Goal: Information Seeking & Learning: Learn about a topic

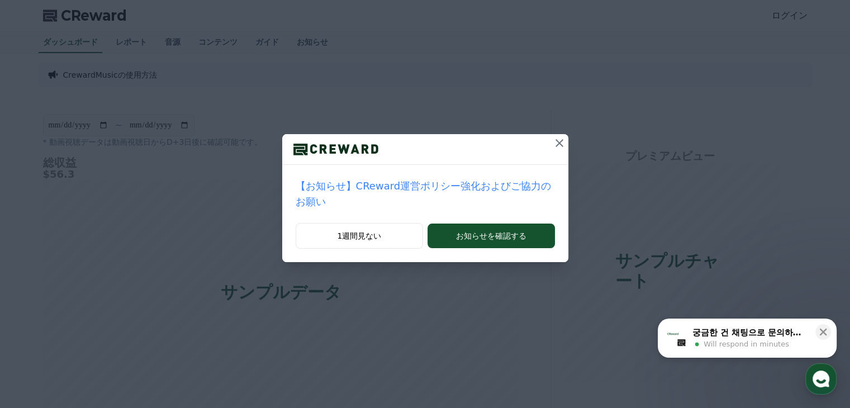
click at [556, 142] on icon at bounding box center [560, 143] width 8 height 8
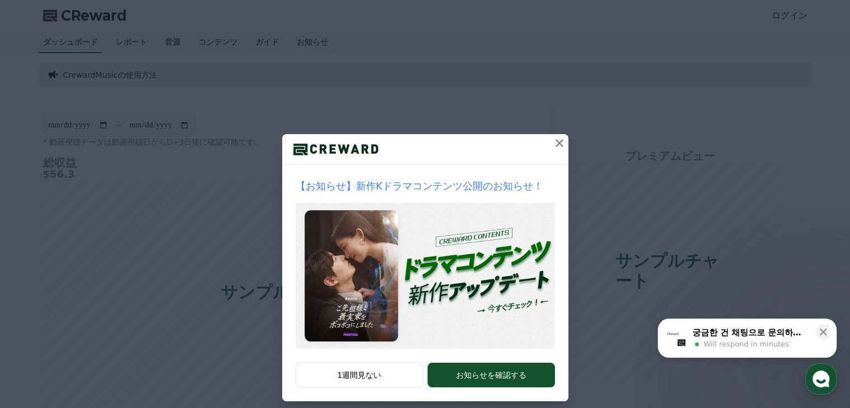
click at [551, 144] on button at bounding box center [560, 143] width 18 height 18
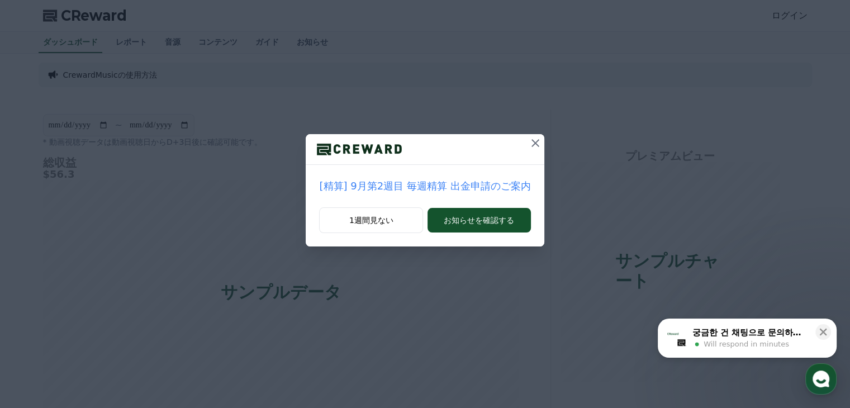
click at [532, 144] on icon at bounding box center [536, 143] width 8 height 8
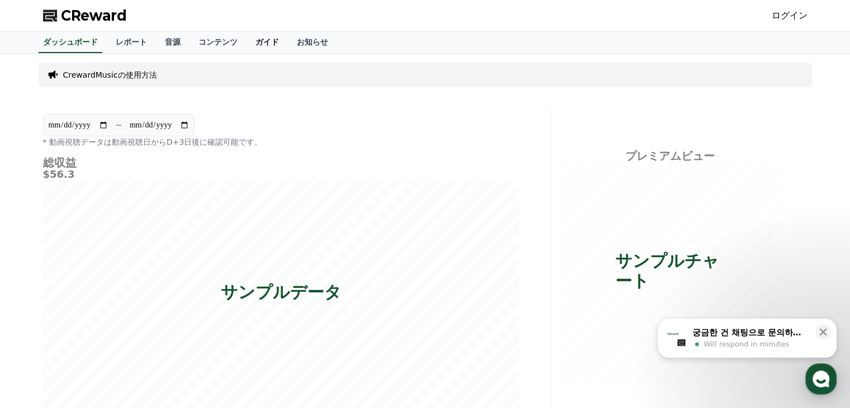
click at [247, 46] on link "ガイド" at bounding box center [267, 42] width 41 height 21
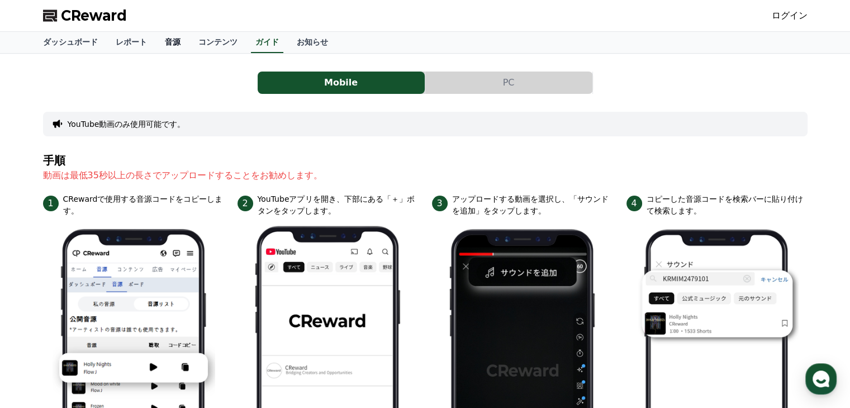
click at [156, 45] on link "音源" at bounding box center [173, 42] width 34 height 21
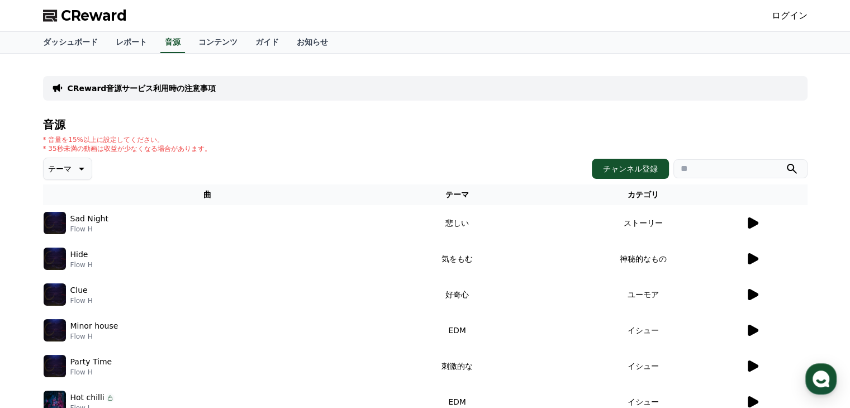
click at [66, 215] on div "Sad Night Flow H" at bounding box center [208, 223] width 329 height 22
click at [746, 255] on icon at bounding box center [752, 258] width 13 height 13
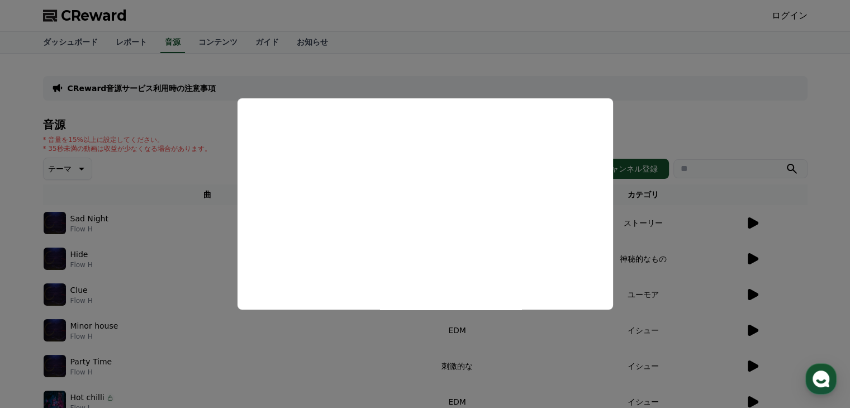
click at [418, 80] on button "close modal" at bounding box center [425, 204] width 850 height 408
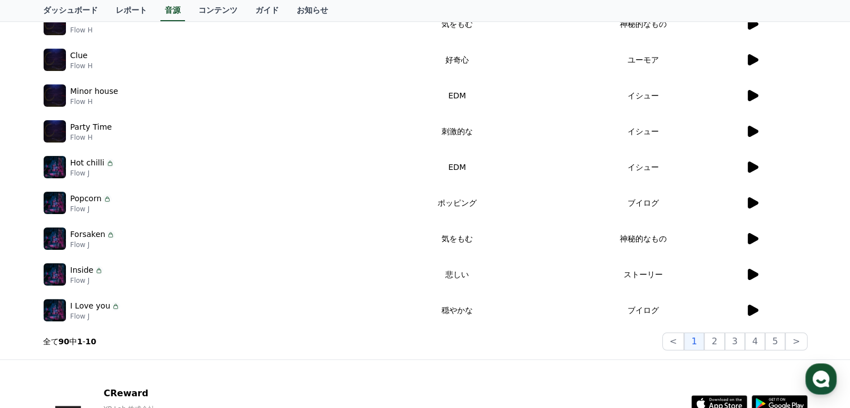
scroll to position [279, 0]
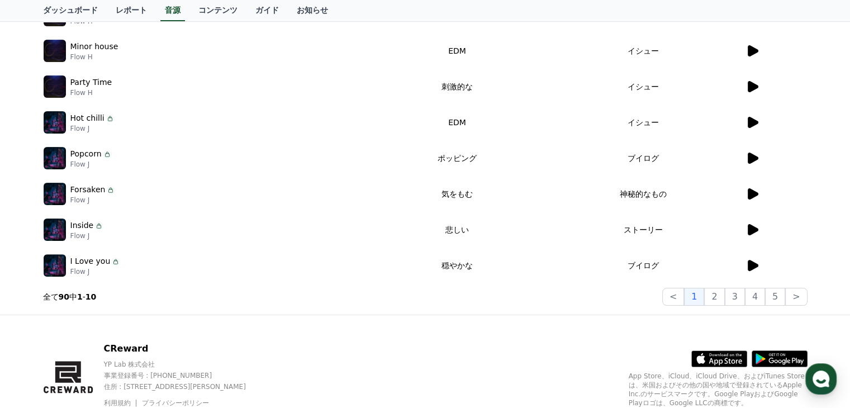
click at [749, 269] on icon at bounding box center [753, 265] width 11 height 11
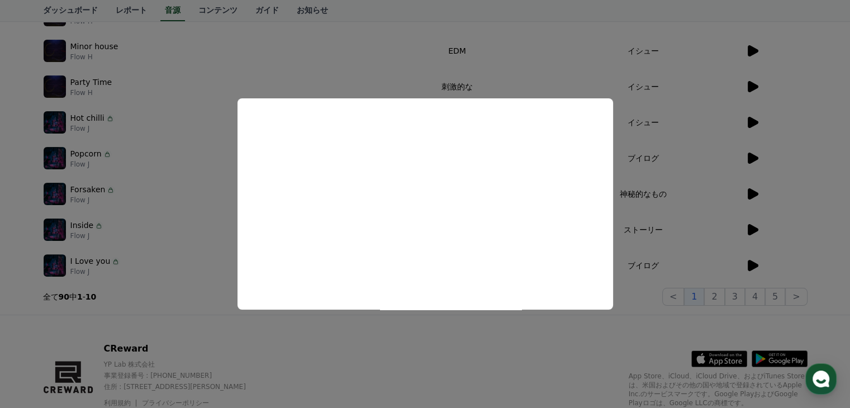
click at [667, 267] on button "close modal" at bounding box center [425, 204] width 850 height 408
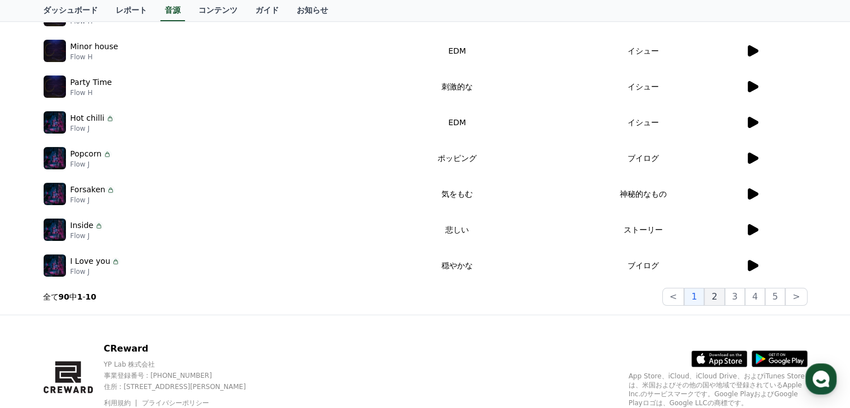
click at [716, 297] on button "2" at bounding box center [714, 297] width 20 height 18
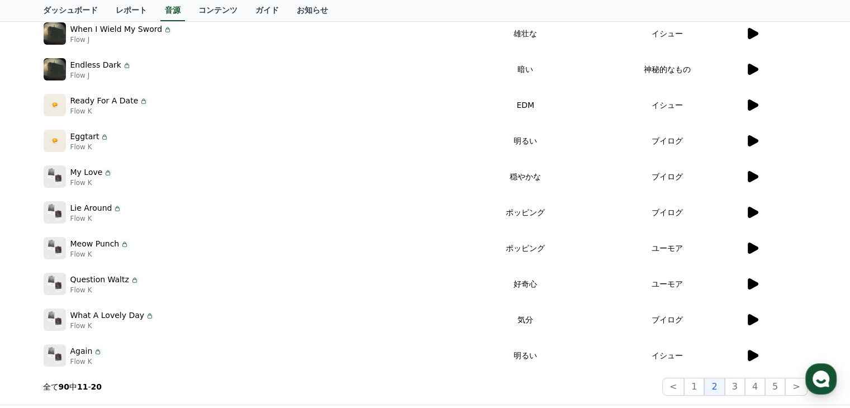
scroll to position [112, 0]
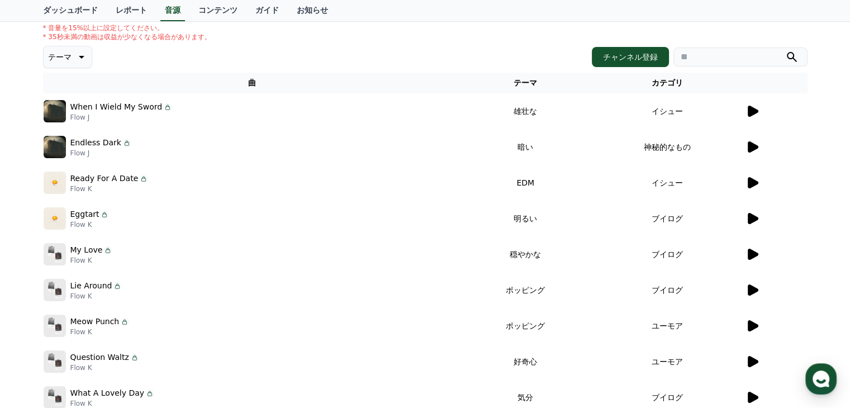
click at [749, 249] on icon at bounding box center [753, 254] width 11 height 11
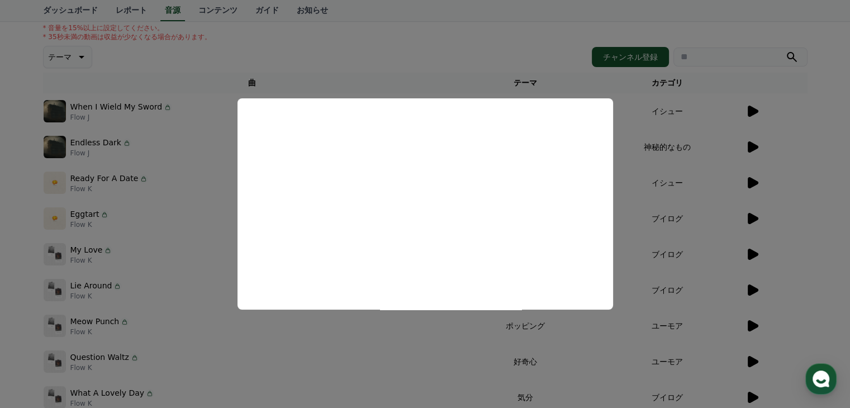
click at [693, 179] on button "close modal" at bounding box center [425, 204] width 850 height 408
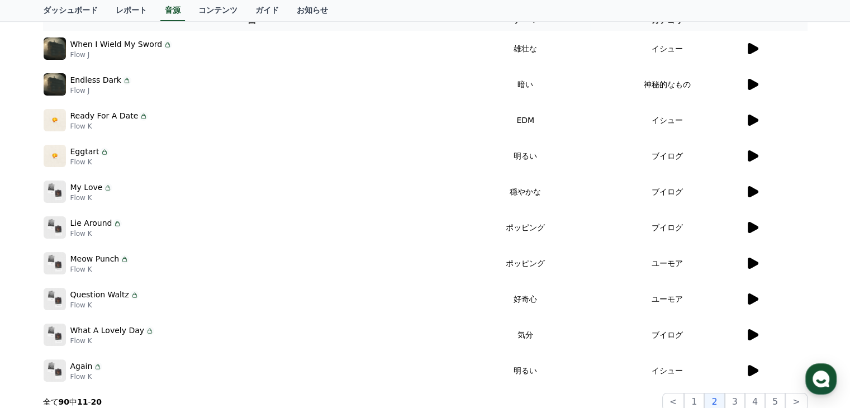
scroll to position [224, 0]
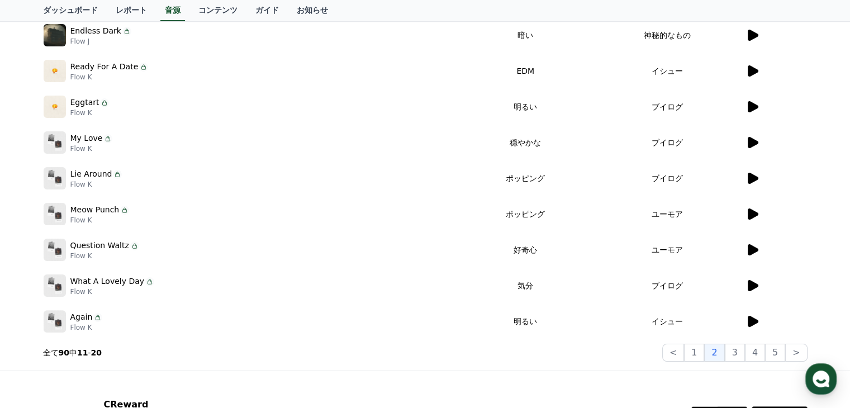
click at [748, 285] on icon at bounding box center [753, 285] width 11 height 11
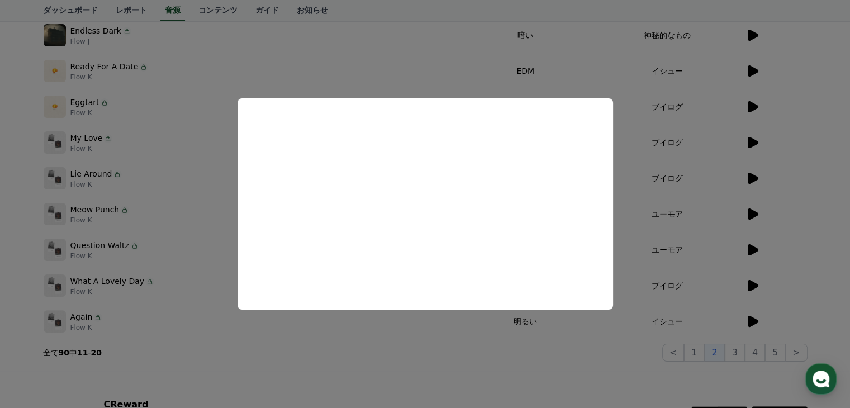
click at [737, 348] on button "close modal" at bounding box center [425, 204] width 850 height 408
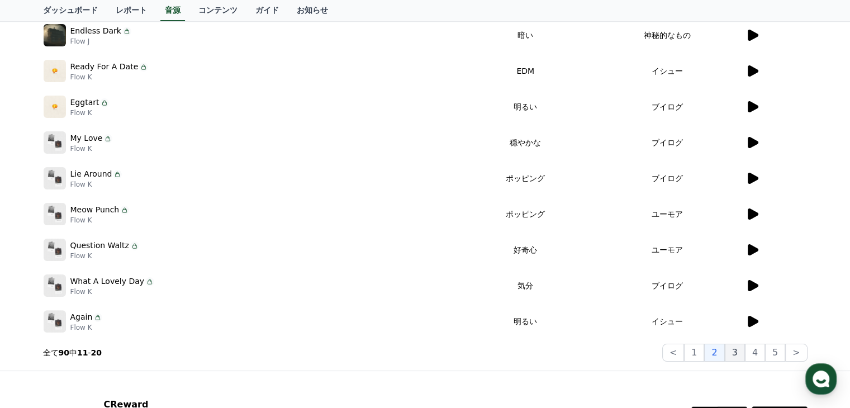
click at [740, 351] on button "3" at bounding box center [735, 353] width 20 height 18
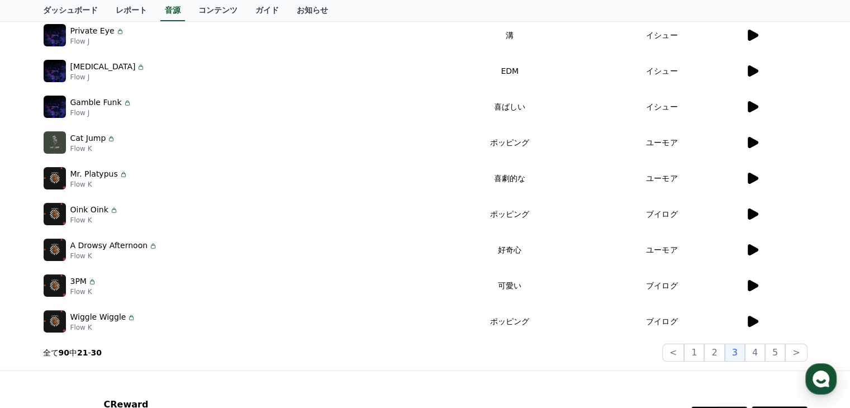
click at [758, 287] on icon at bounding box center [752, 285] width 13 height 13
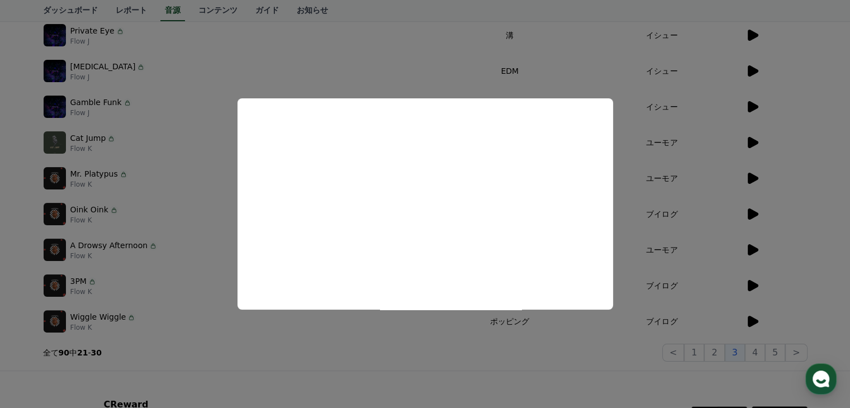
click at [195, 302] on button "close modal" at bounding box center [425, 204] width 850 height 408
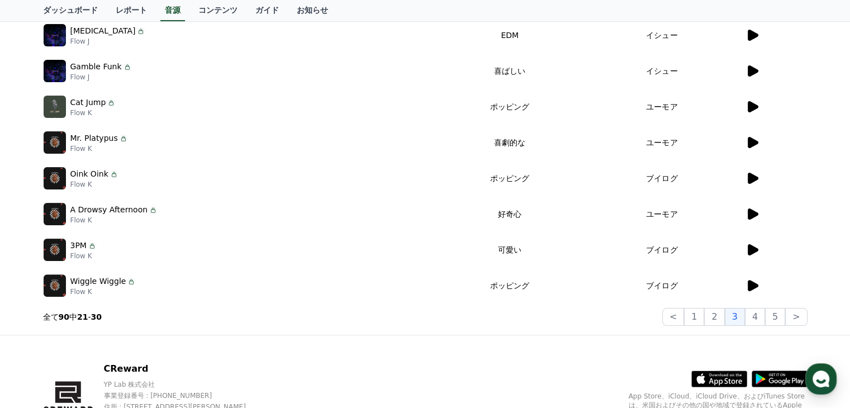
scroll to position [279, 0]
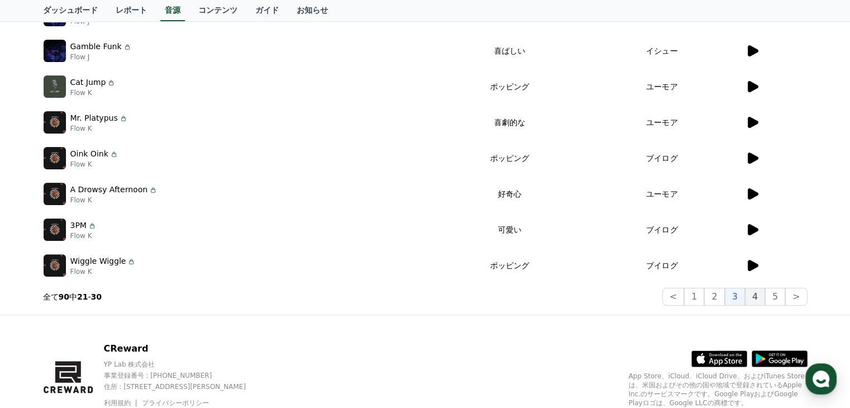
click at [757, 300] on button "4" at bounding box center [755, 297] width 20 height 18
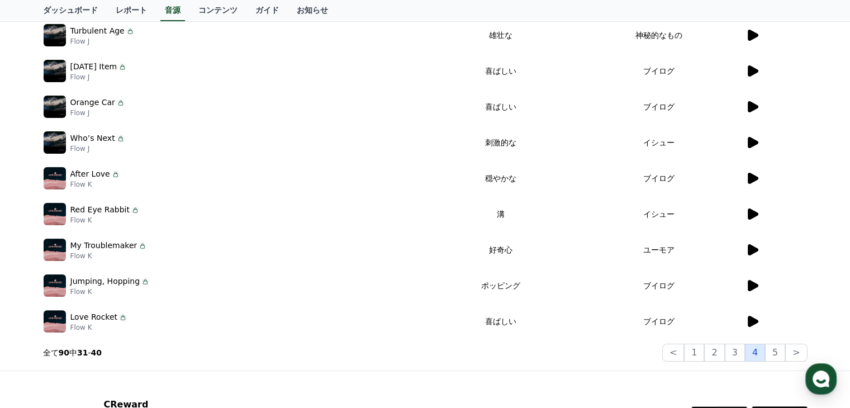
scroll to position [56, 0]
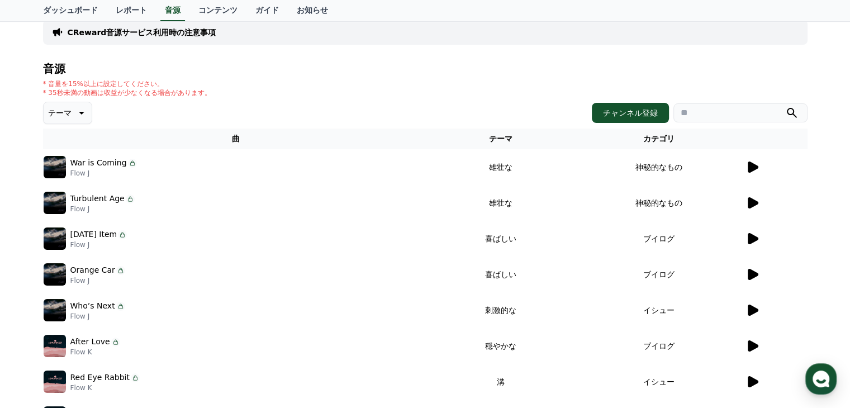
click at [754, 167] on icon at bounding box center [753, 167] width 11 height 11
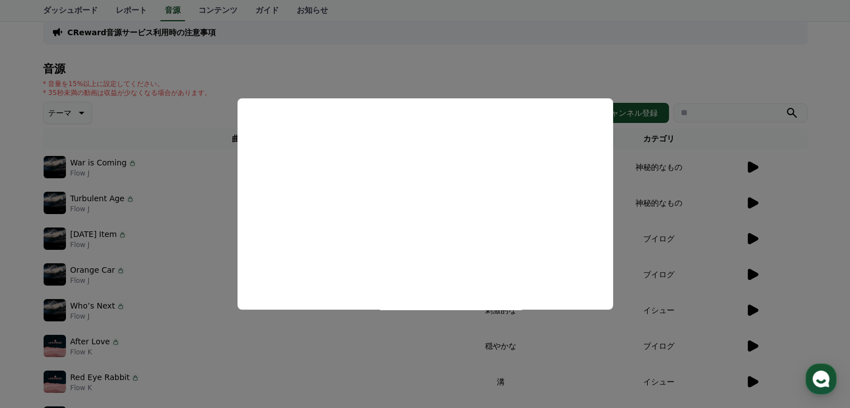
click at [745, 202] on button "close modal" at bounding box center [425, 204] width 850 height 408
click at [751, 203] on icon at bounding box center [753, 202] width 11 height 11
drag, startPoint x: 736, startPoint y: 213, endPoint x: 742, endPoint y: 224, distance: 13.0
click at [736, 215] on button "close modal" at bounding box center [425, 204] width 850 height 408
click at [752, 240] on icon at bounding box center [753, 238] width 11 height 11
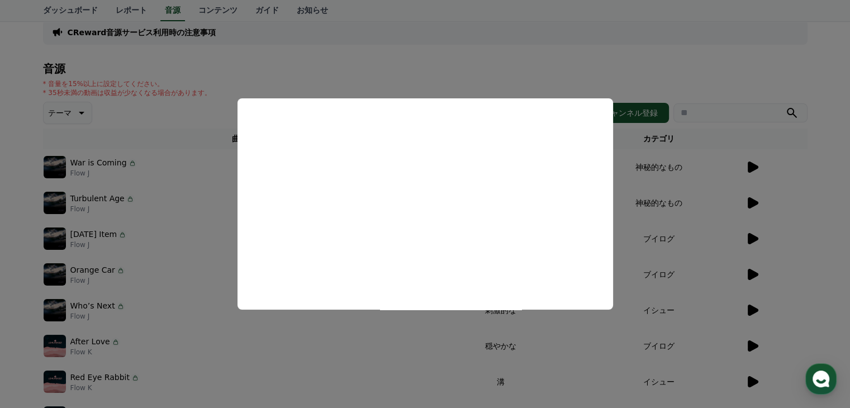
scroll to position [224, 0]
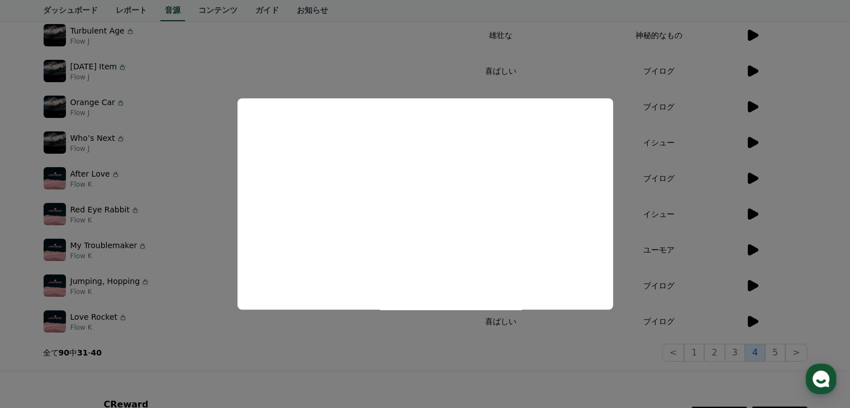
drag, startPoint x: 743, startPoint y: 347, endPoint x: 753, endPoint y: 348, distance: 10.2
click at [742, 347] on button "close modal" at bounding box center [425, 204] width 850 height 408
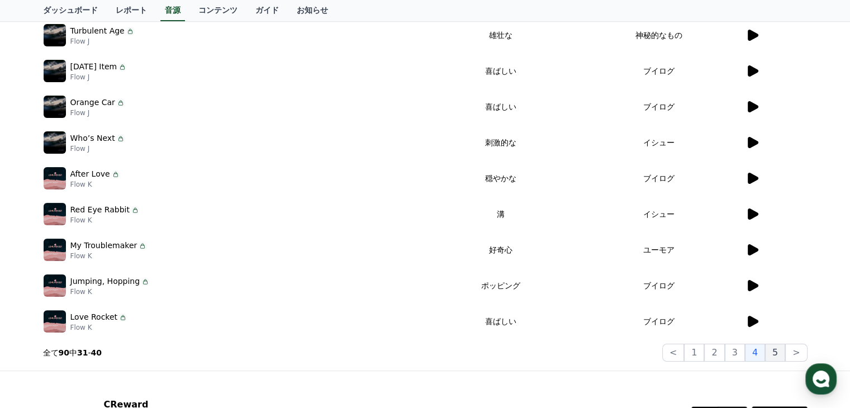
click at [781, 353] on button "5" at bounding box center [775, 353] width 20 height 18
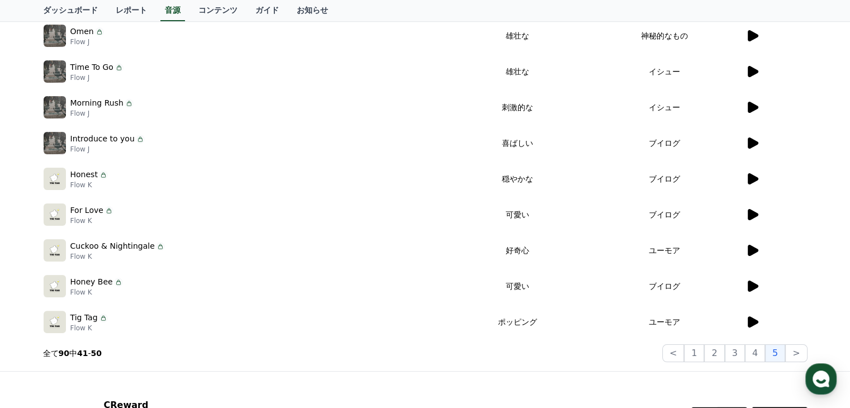
scroll to position [224, 0]
click at [753, 286] on icon at bounding box center [753, 285] width 11 height 11
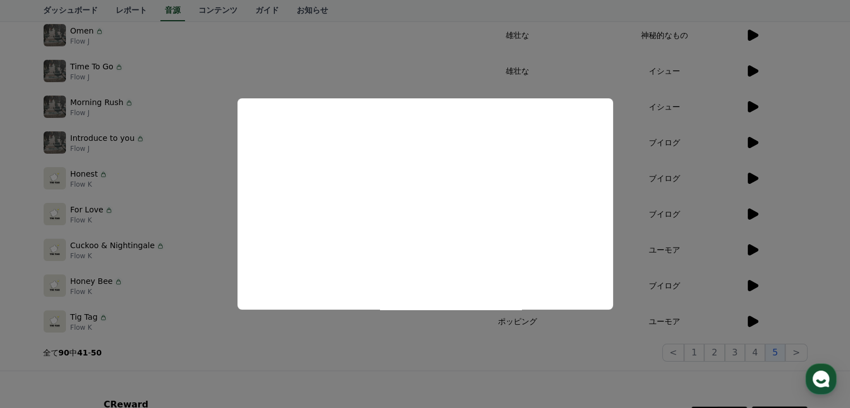
click at [353, 74] on button "close modal" at bounding box center [425, 204] width 850 height 408
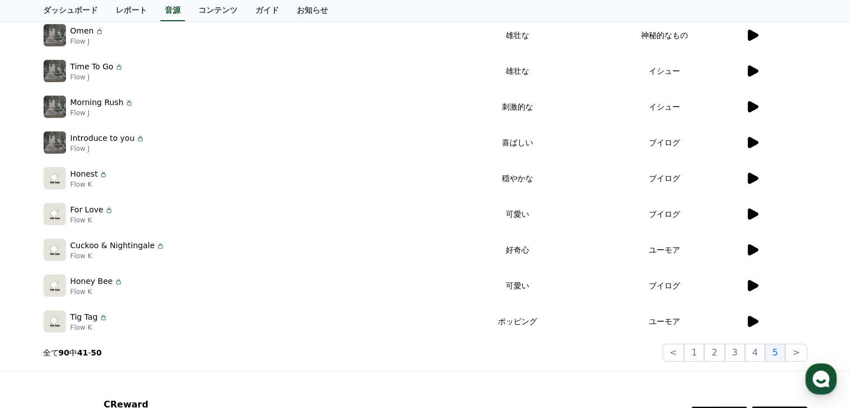
click at [752, 254] on icon at bounding box center [752, 249] width 13 height 13
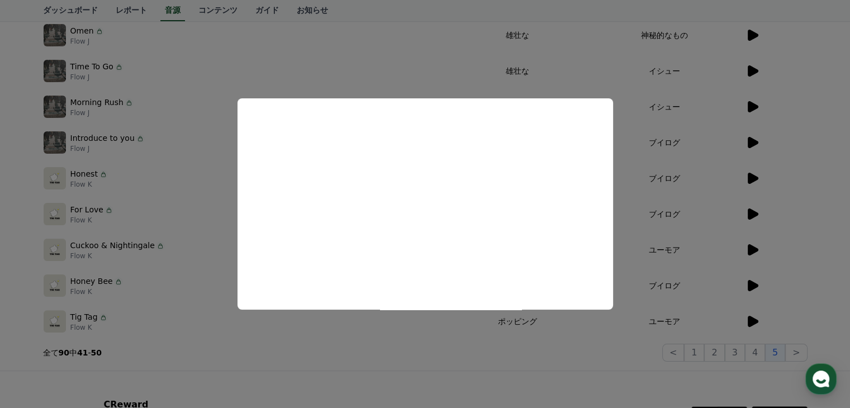
click at [423, 339] on button "close modal" at bounding box center [425, 204] width 850 height 408
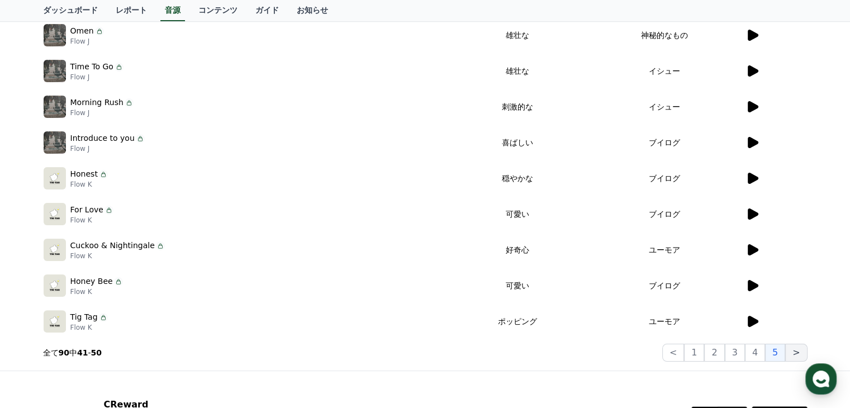
click at [790, 358] on button ">" at bounding box center [796, 353] width 22 height 18
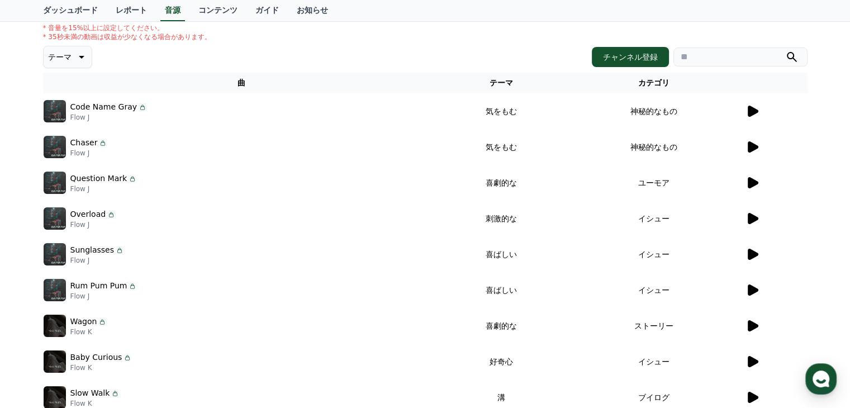
scroll to position [112, 0]
click at [760, 114] on div at bounding box center [776, 111] width 61 height 13
click at [747, 112] on icon at bounding box center [752, 111] width 13 height 13
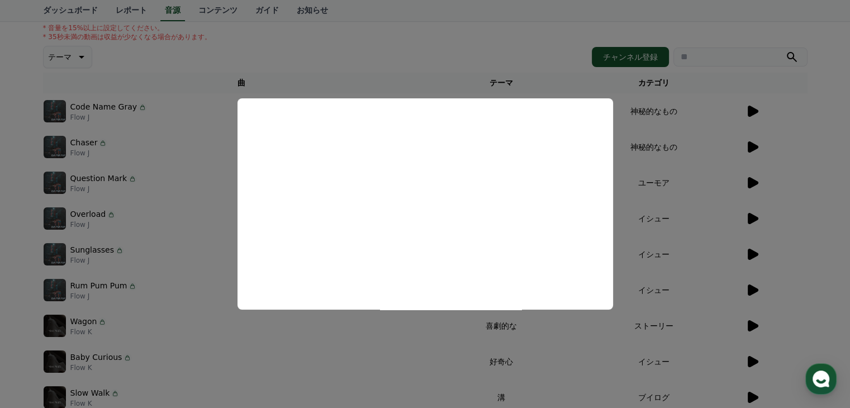
click at [751, 151] on button "close modal" at bounding box center [425, 204] width 850 height 408
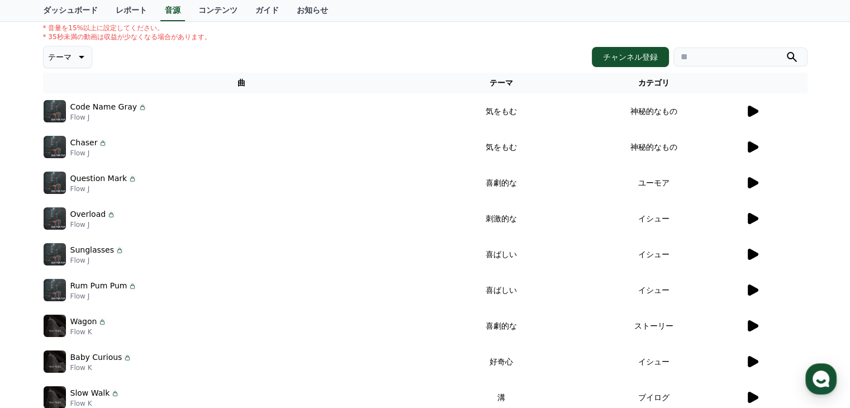
click at [751, 255] on icon at bounding box center [753, 254] width 11 height 11
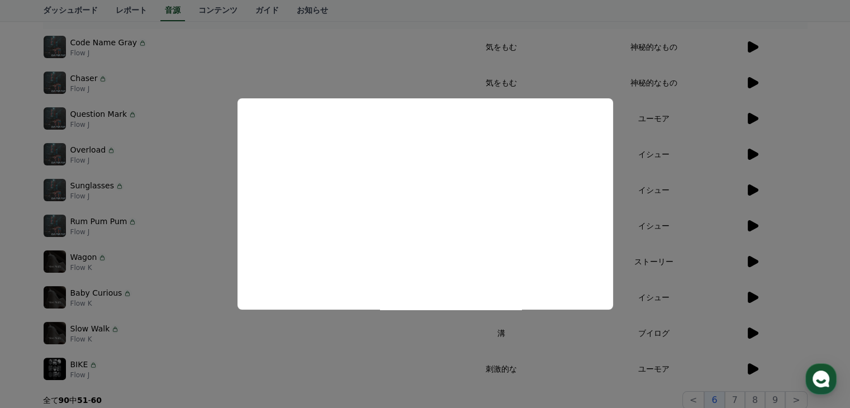
scroll to position [224, 0]
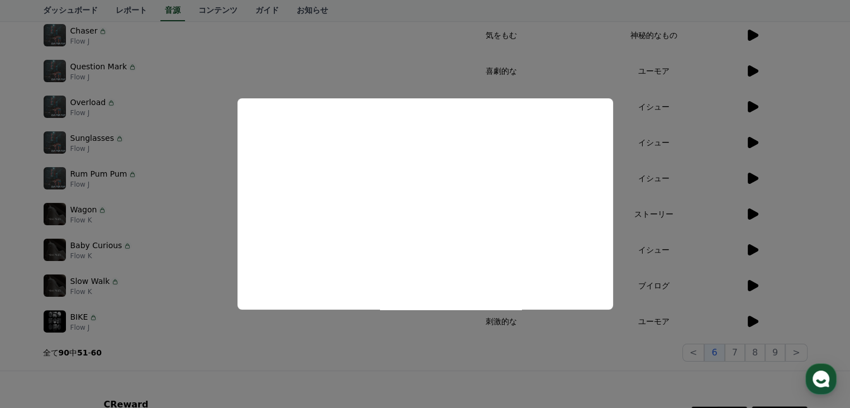
click at [762, 249] on button "close modal" at bounding box center [425, 204] width 850 height 408
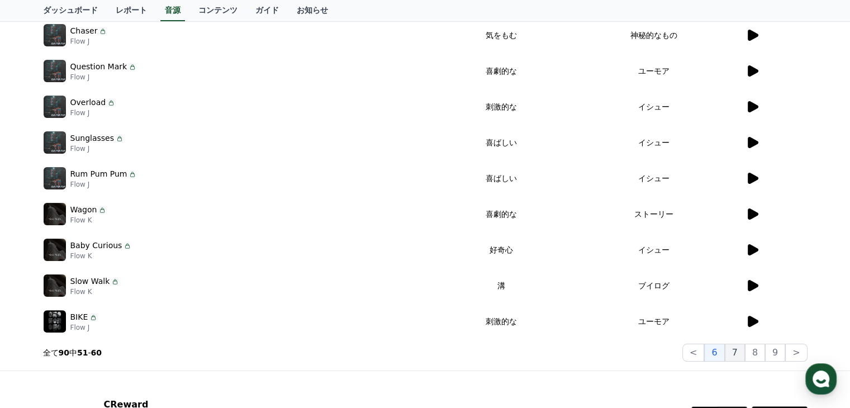
click at [736, 347] on button "7" at bounding box center [735, 353] width 20 height 18
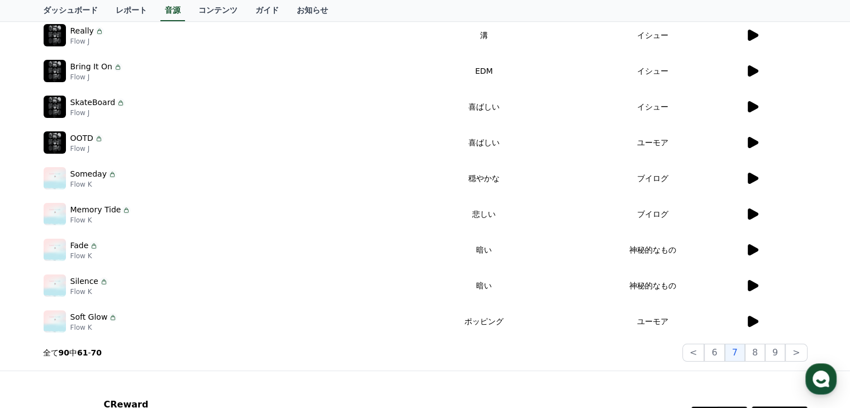
click at [755, 209] on icon at bounding box center [752, 213] width 13 height 13
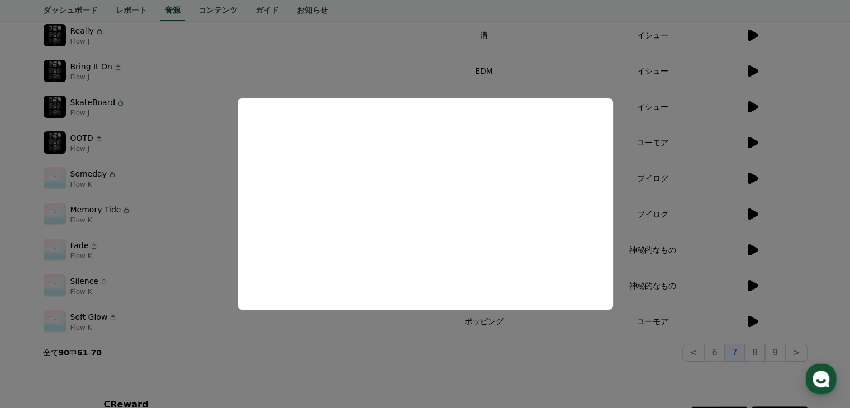
click at [676, 281] on button "close modal" at bounding box center [425, 204] width 850 height 408
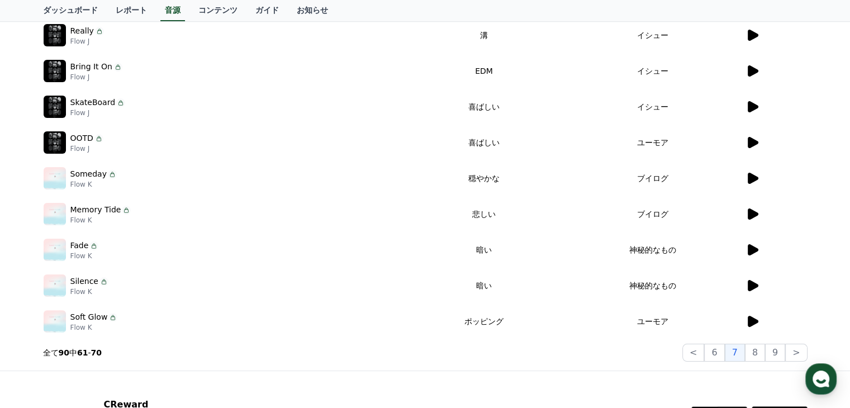
click at [756, 251] on icon at bounding box center [753, 249] width 11 height 11
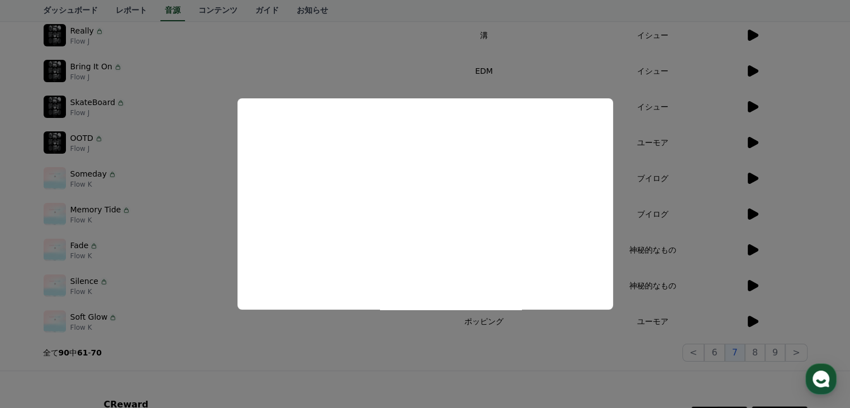
drag, startPoint x: 722, startPoint y: 289, endPoint x: 755, endPoint y: 292, distance: 33.7
click at [722, 290] on button "close modal" at bounding box center [425, 204] width 850 height 408
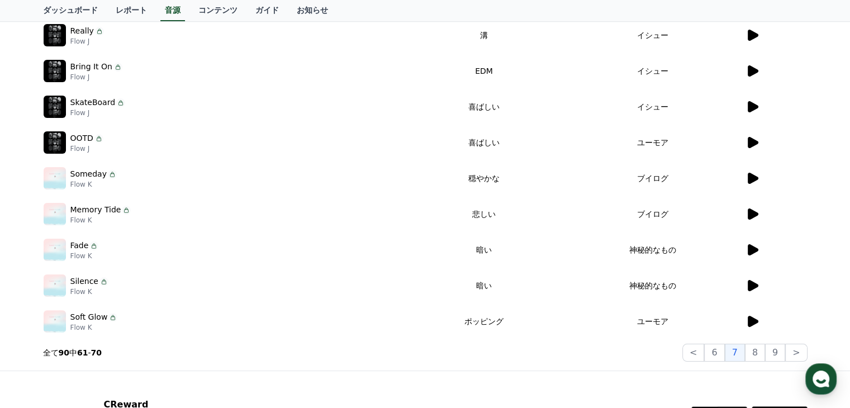
click at [752, 287] on icon at bounding box center [753, 285] width 11 height 11
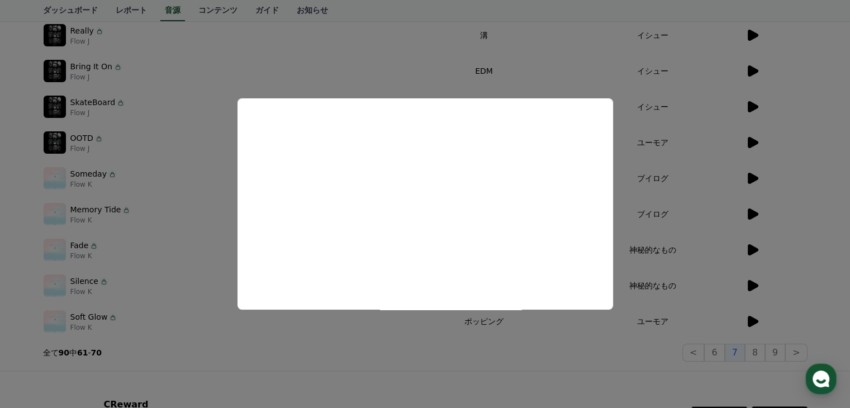
click at [750, 318] on button "close modal" at bounding box center [425, 204] width 850 height 408
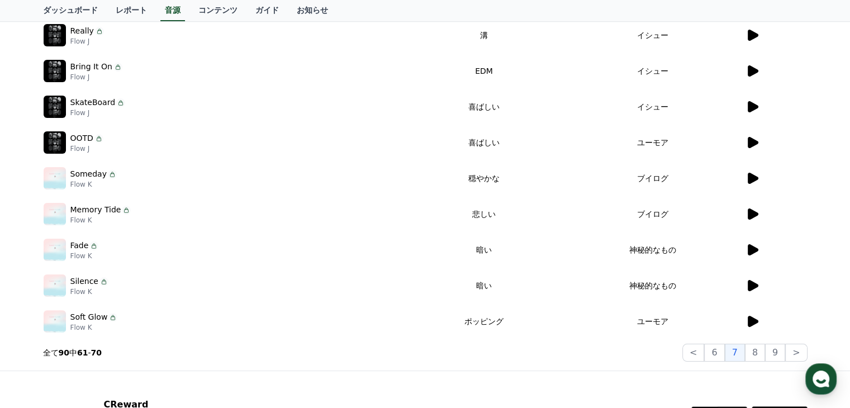
click at [752, 321] on icon at bounding box center [753, 321] width 11 height 11
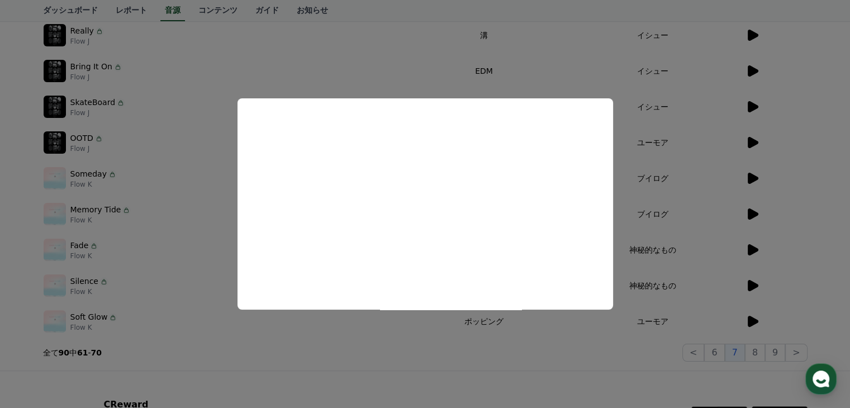
click at [761, 353] on button "close modal" at bounding box center [425, 204] width 850 height 408
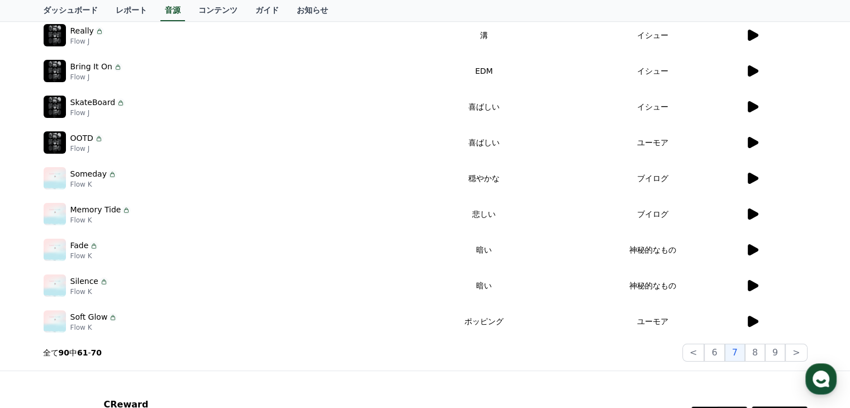
click at [761, 353] on button "8" at bounding box center [755, 353] width 20 height 18
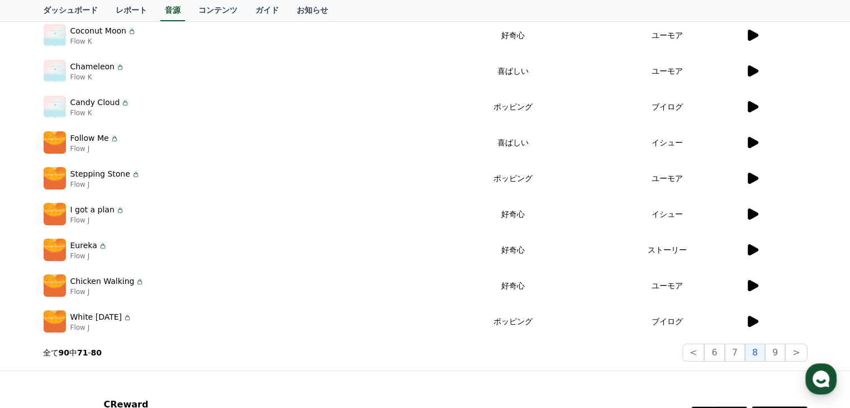
scroll to position [112, 0]
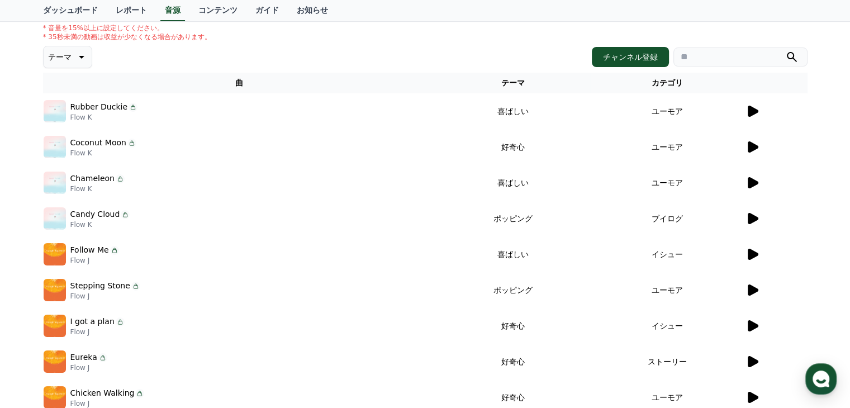
click at [77, 61] on icon at bounding box center [80, 56] width 13 height 13
click at [60, 112] on button "空想" at bounding box center [57, 115] width 25 height 25
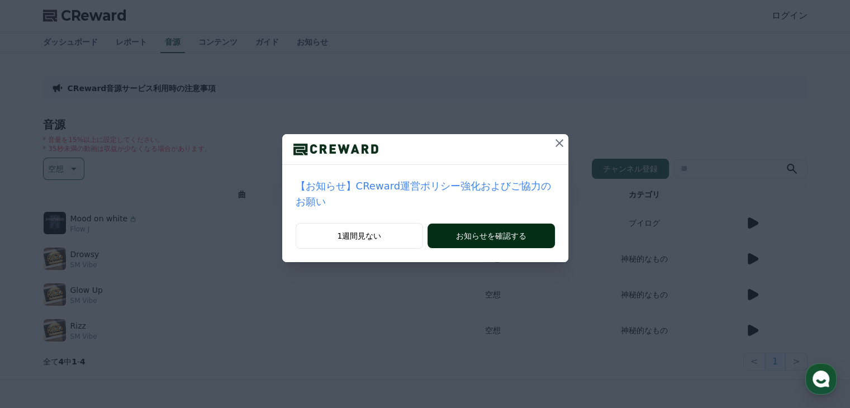
click at [487, 224] on button "お知らせを確認する" at bounding box center [491, 236] width 127 height 25
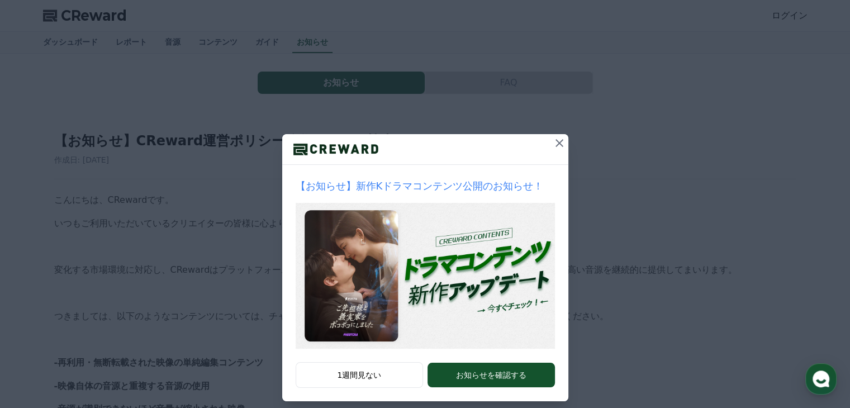
scroll to position [11, 0]
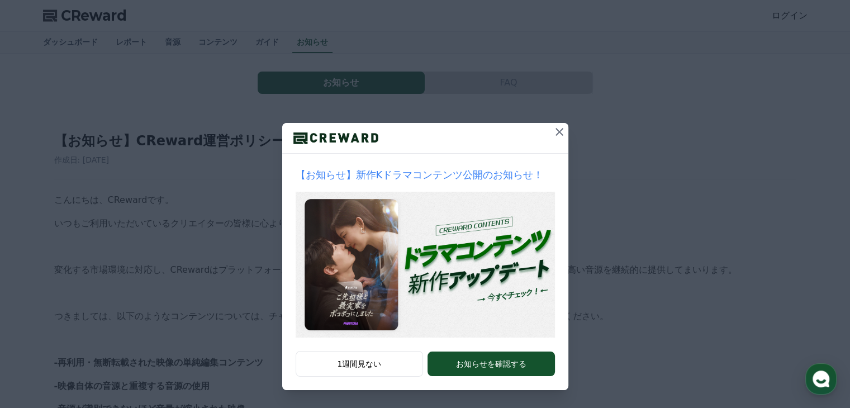
click at [553, 128] on icon at bounding box center [559, 131] width 13 height 13
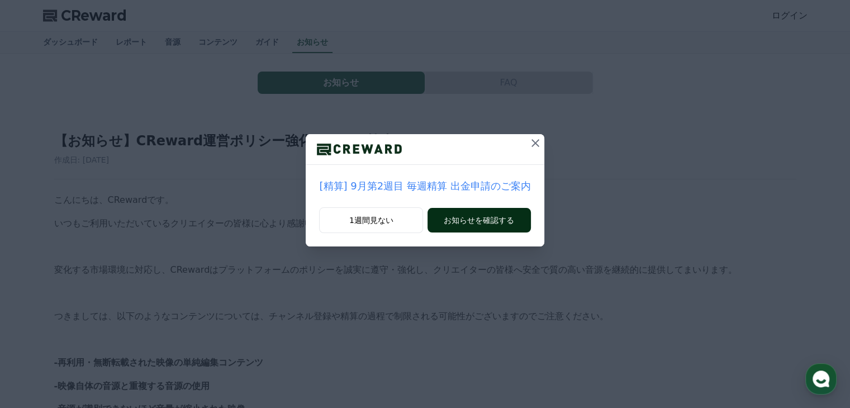
click at [474, 216] on button "お知らせを確認する" at bounding box center [479, 220] width 103 height 25
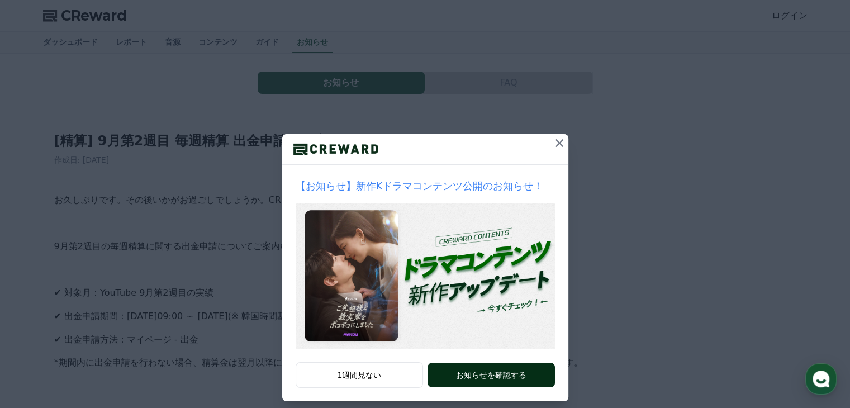
click at [477, 372] on button "お知らせを確認する" at bounding box center [491, 375] width 127 height 25
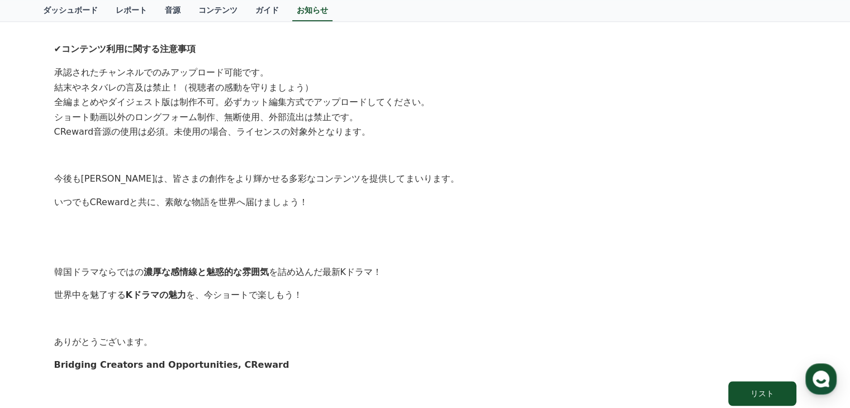
scroll to position [1117, 0]
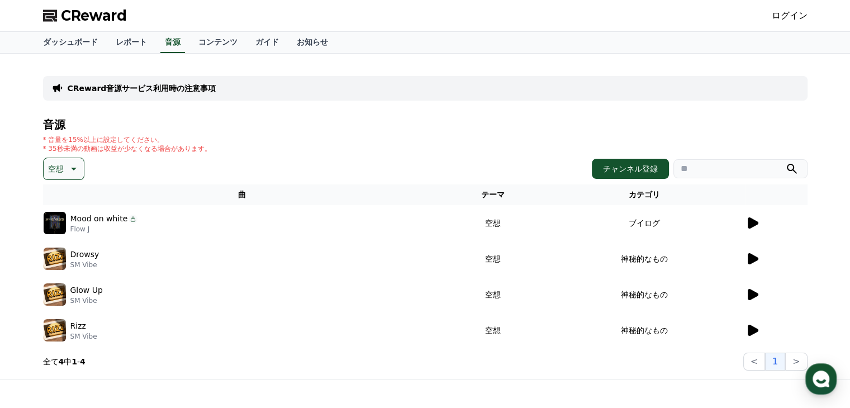
click at [755, 258] on icon at bounding box center [753, 258] width 11 height 11
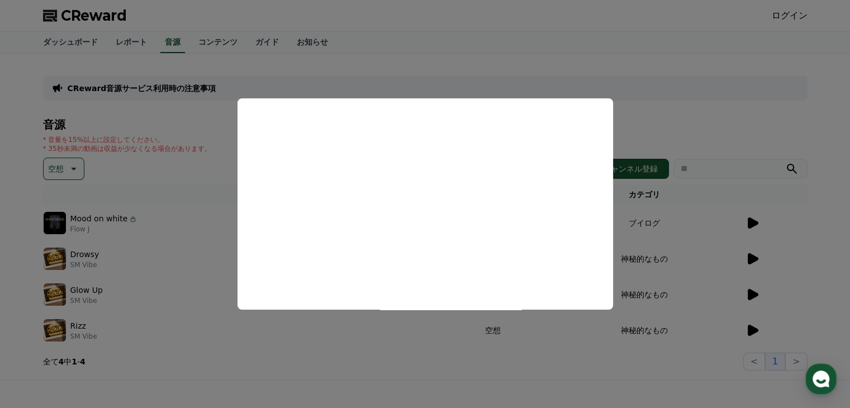
click at [87, 298] on button "close modal" at bounding box center [425, 204] width 850 height 408
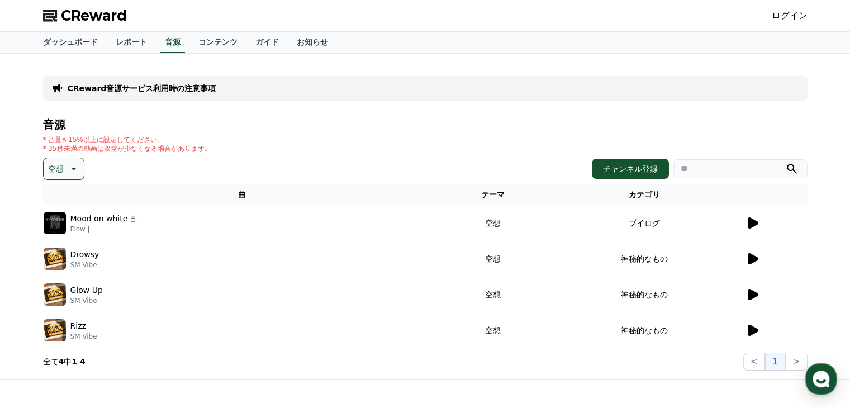
click at [748, 291] on icon at bounding box center [753, 294] width 11 height 11
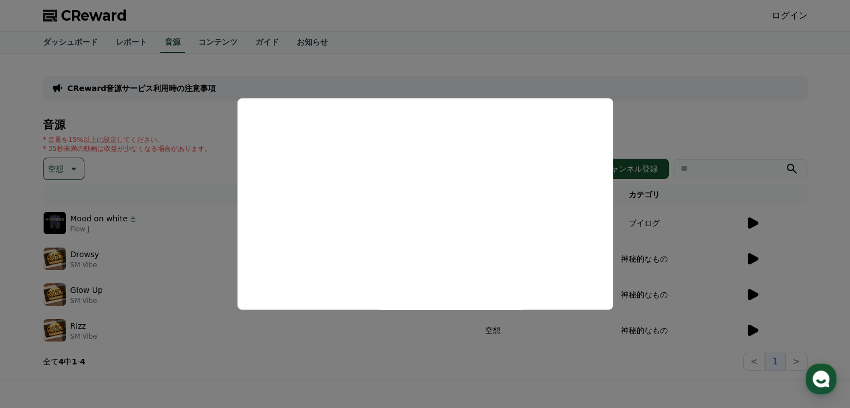
click at [754, 328] on button "close modal" at bounding box center [425, 204] width 850 height 408
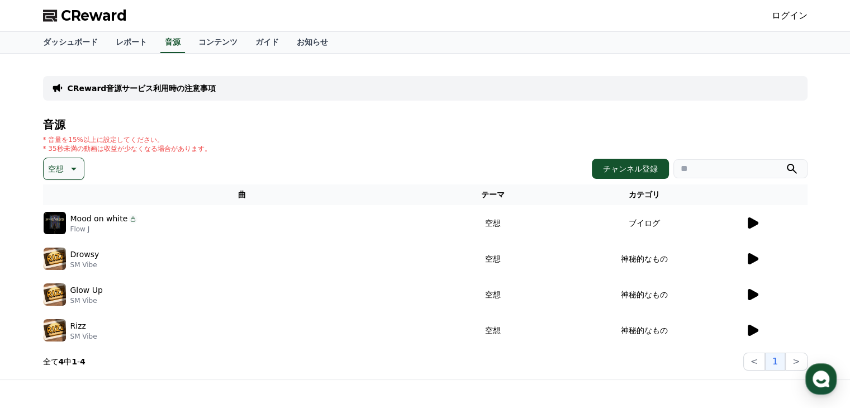
click at [754, 328] on icon at bounding box center [753, 330] width 11 height 11
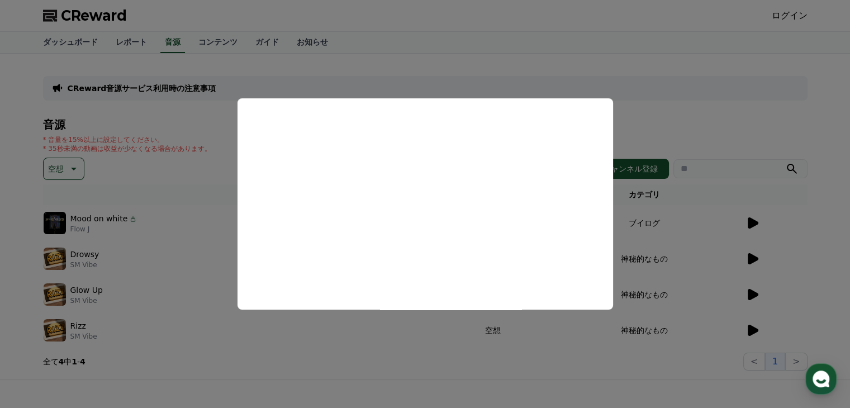
click at [65, 159] on button "close modal" at bounding box center [425, 204] width 850 height 408
click at [74, 170] on icon at bounding box center [72, 168] width 13 height 13
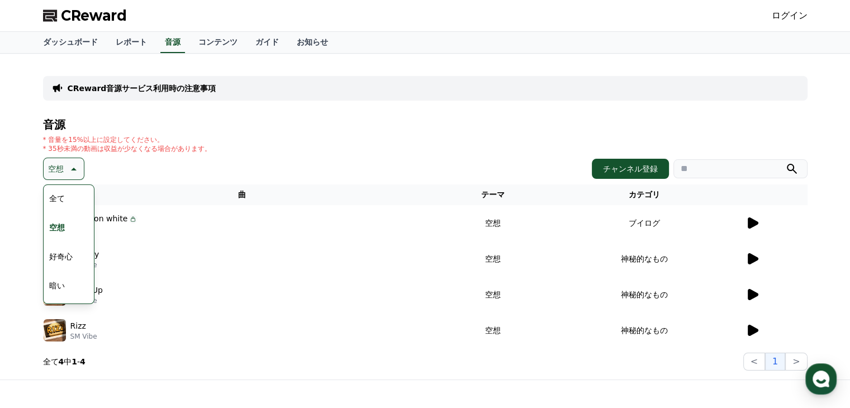
click at [64, 202] on button "全て" at bounding box center [57, 198] width 25 height 25
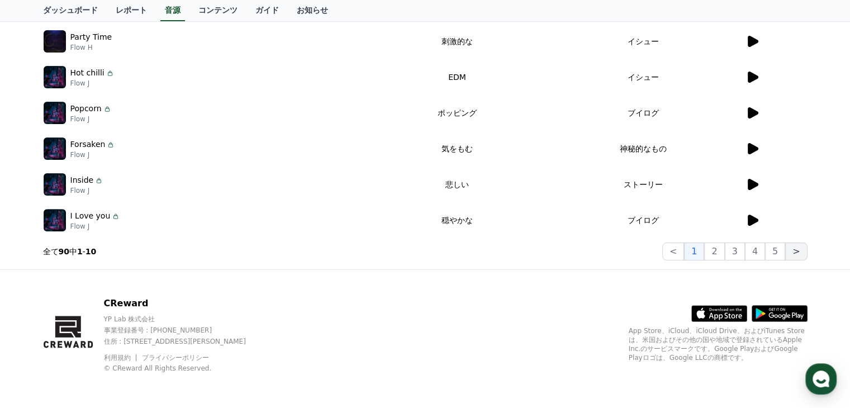
click at [792, 254] on button ">" at bounding box center [796, 252] width 22 height 18
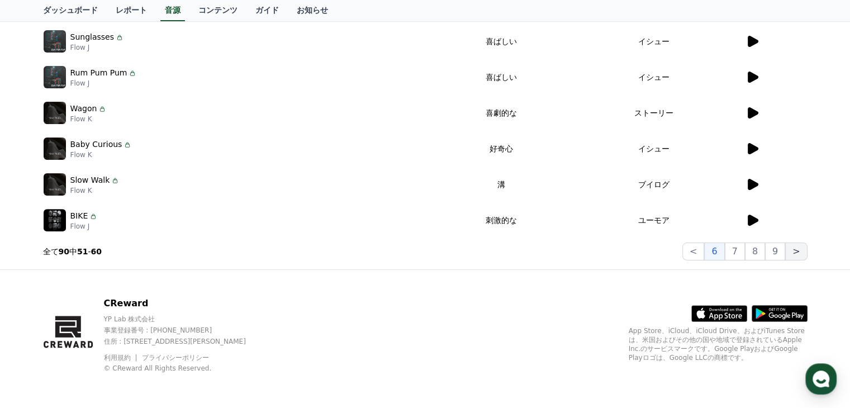
click at [789, 254] on button ">" at bounding box center [796, 252] width 22 height 18
click at [794, 249] on button ">" at bounding box center [796, 252] width 22 height 18
click at [785, 249] on button "9" at bounding box center [775, 252] width 20 height 18
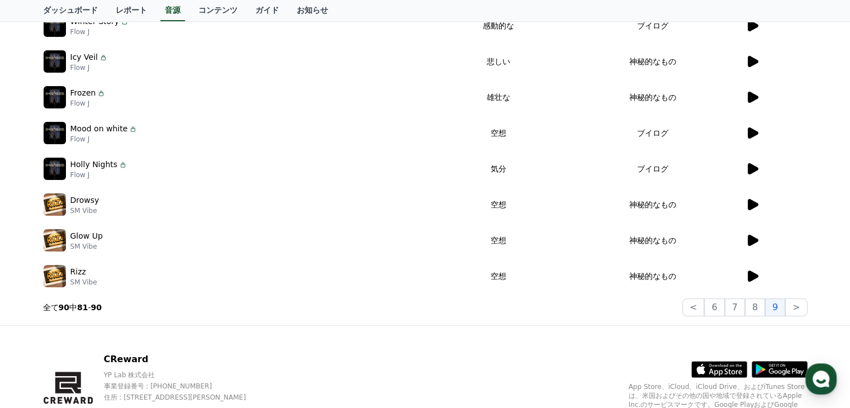
scroll to position [213, 0]
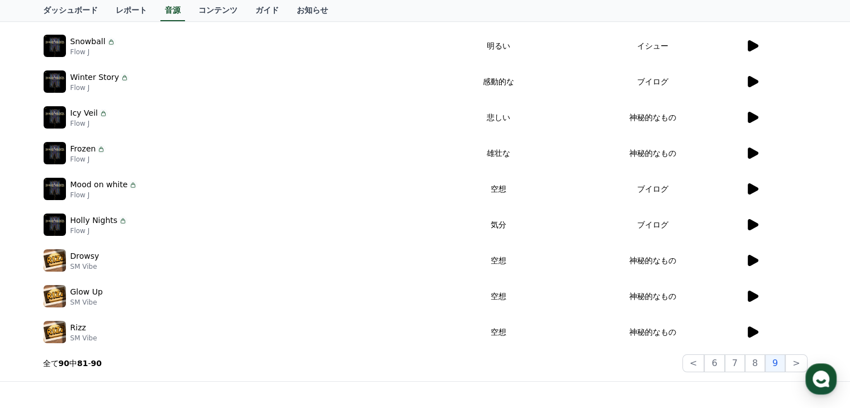
click at [756, 220] on icon at bounding box center [752, 224] width 13 height 13
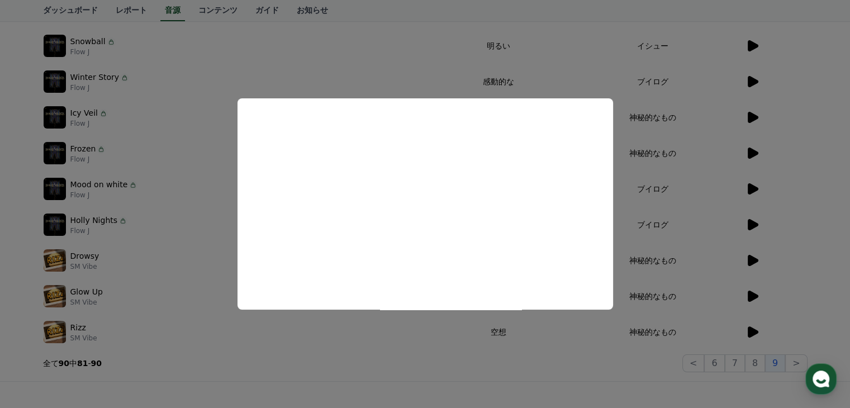
click at [429, 76] on button "close modal" at bounding box center [425, 204] width 850 height 408
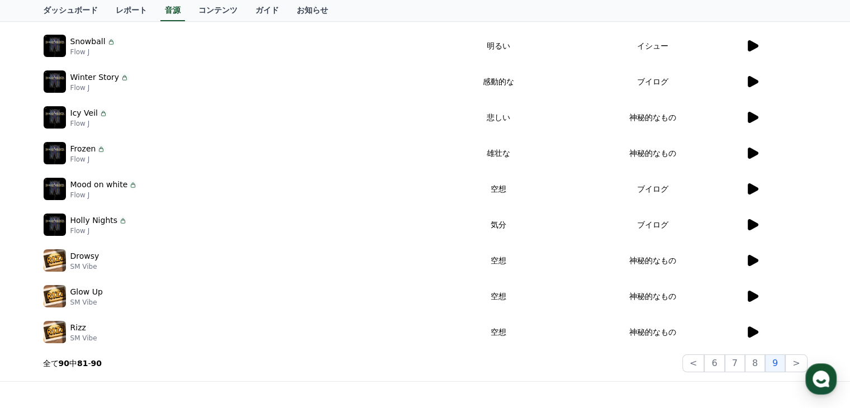
click at [750, 185] on icon at bounding box center [753, 188] width 11 height 11
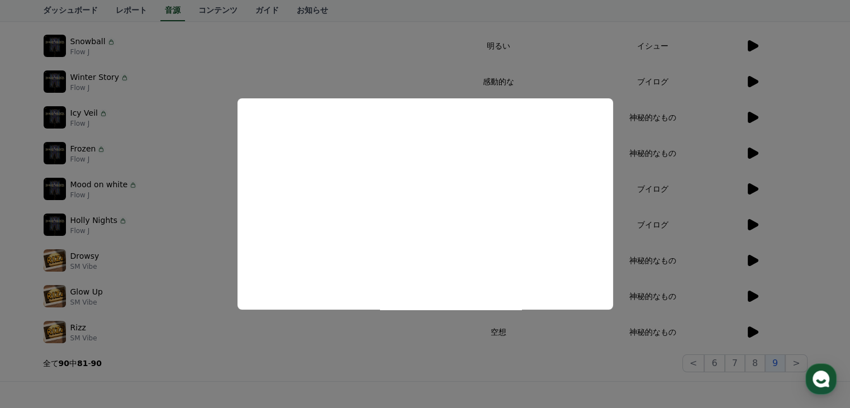
click at [410, 59] on button "close modal" at bounding box center [425, 204] width 850 height 408
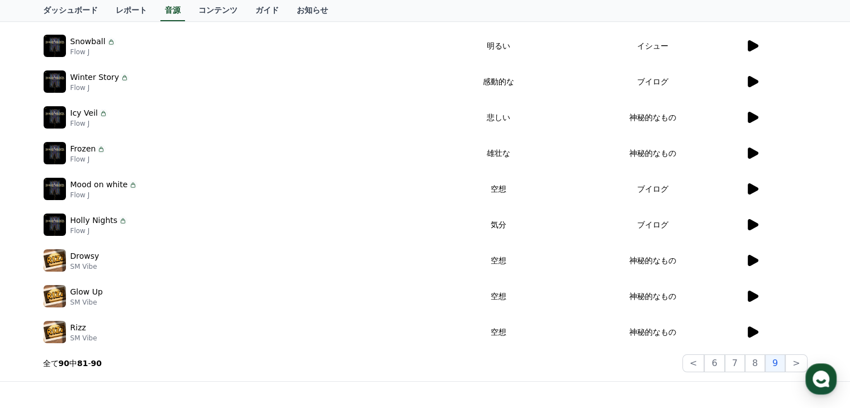
click at [755, 192] on icon at bounding box center [752, 188] width 13 height 13
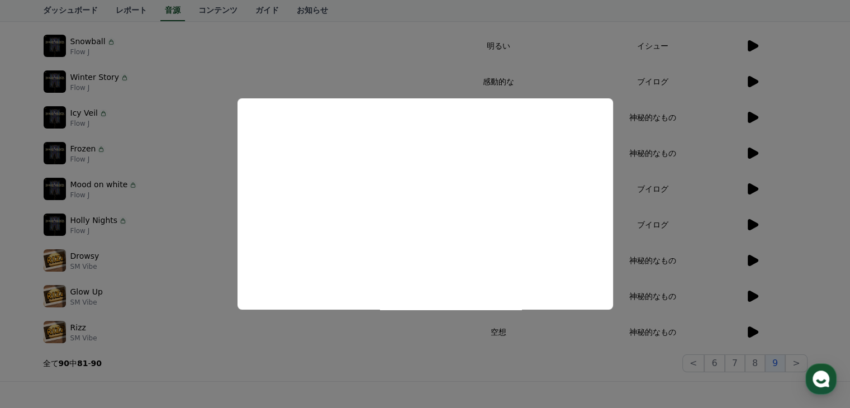
click at [758, 123] on button "close modal" at bounding box center [425, 204] width 850 height 408
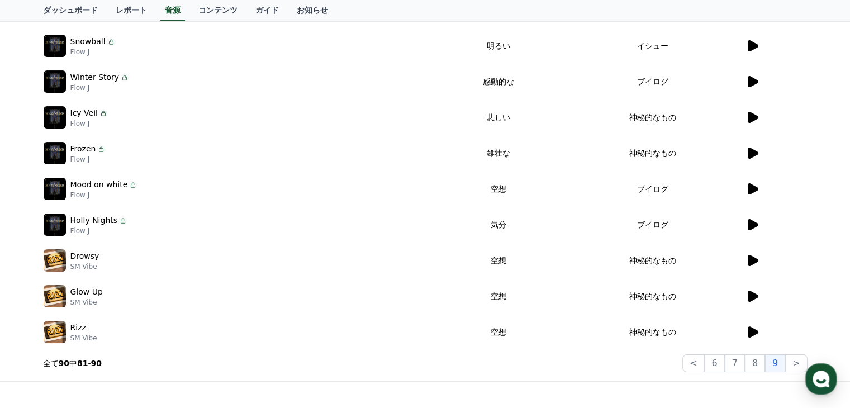
click at [754, 117] on icon at bounding box center [753, 117] width 11 height 11
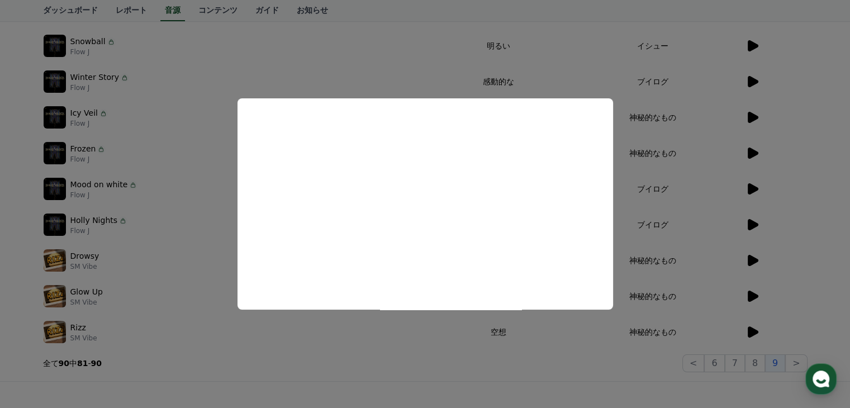
click at [785, 70] on button "close modal" at bounding box center [425, 204] width 850 height 408
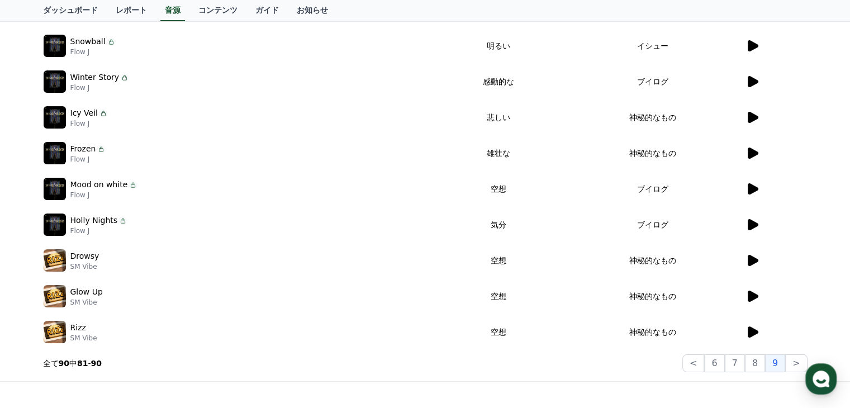
click at [747, 78] on icon at bounding box center [752, 81] width 13 height 13
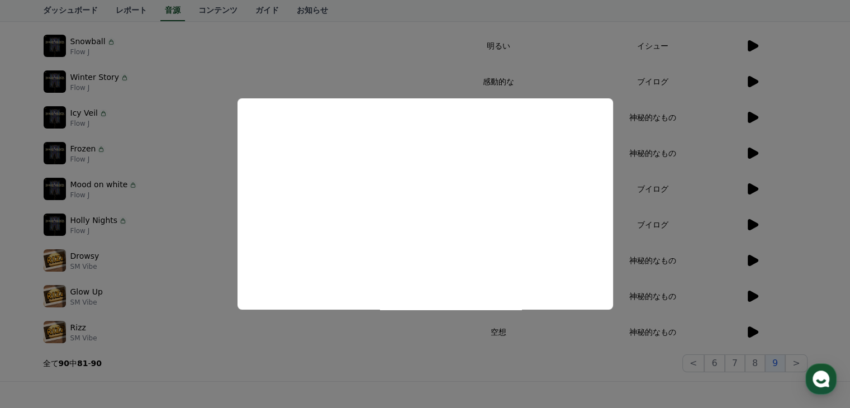
click at [376, 82] on button "close modal" at bounding box center [425, 204] width 850 height 408
